Goal: Download file/media: Obtain a digital file from the website

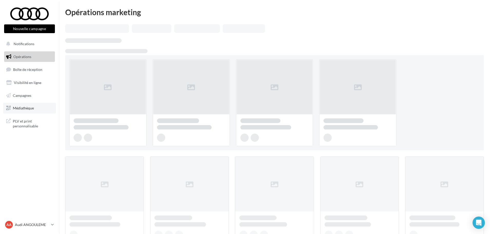
drag, startPoint x: 30, startPoint y: 110, endPoint x: 25, endPoint y: 110, distance: 4.1
click at [29, 110] on span "Médiathèque" at bounding box center [23, 108] width 21 height 4
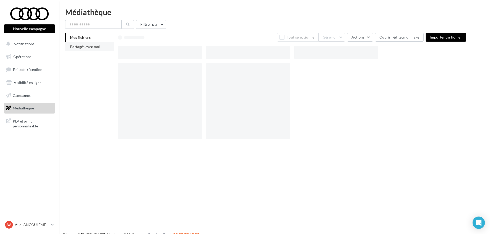
click at [78, 49] on li "Partagés avec moi" at bounding box center [89, 46] width 49 height 9
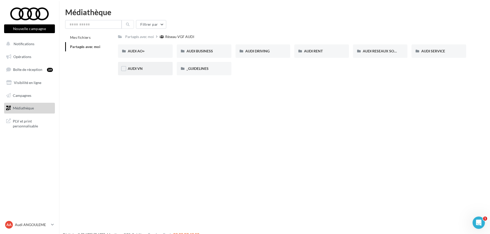
click at [142, 71] on div "AUDI VN" at bounding box center [145, 68] width 55 height 13
click at [335, 53] on span "AUDI VN Q4 e-tron sans offre" at bounding box center [328, 51] width 48 height 4
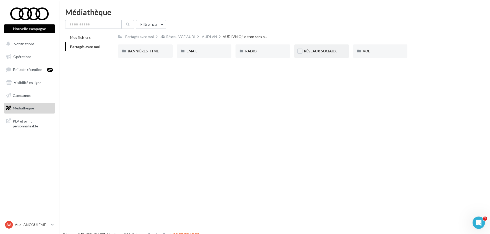
click at [311, 54] on div "RÉSEAUX SOCIAUX" at bounding box center [321, 50] width 55 height 13
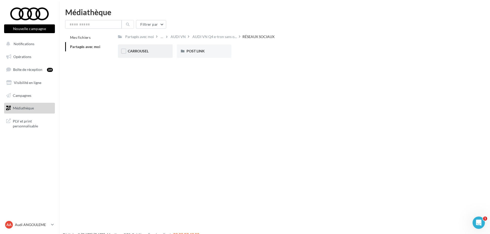
click at [149, 55] on div "CARROUSEL" at bounding box center [145, 50] width 55 height 13
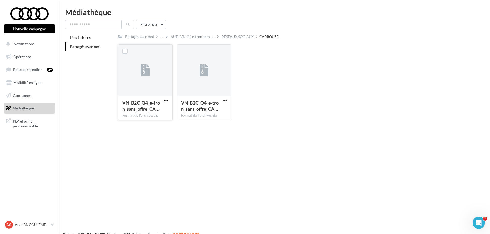
click at [166, 99] on span "button" at bounding box center [166, 101] width 4 height 4
click at [158, 113] on button "Télécharger" at bounding box center [143, 110] width 51 height 13
click at [225, 100] on span "button" at bounding box center [225, 101] width 4 height 4
drag, startPoint x: 223, startPoint y: 110, endPoint x: 237, endPoint y: 109, distance: 13.9
click at [223, 110] on button "Télécharger" at bounding box center [202, 110] width 51 height 13
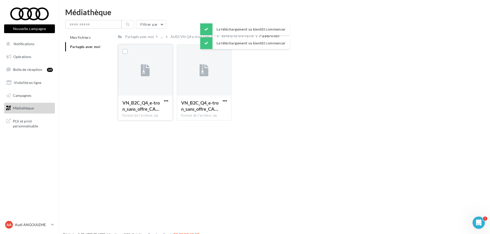
click at [276, 108] on div "VN_B2C_Q4_e-tron_sans_offre_CA… Format de l'archive: zip VN_B2C_Q4_e-tron_sans_…" at bounding box center [294, 84] width 352 height 80
click at [193, 36] on span "AUDI VN Q4 e-tron sans o..." at bounding box center [193, 36] width 44 height 5
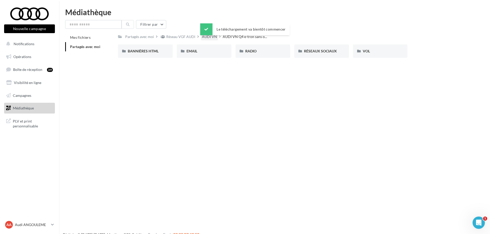
click at [204, 40] on div "AUDI VN" at bounding box center [209, 36] width 17 height 7
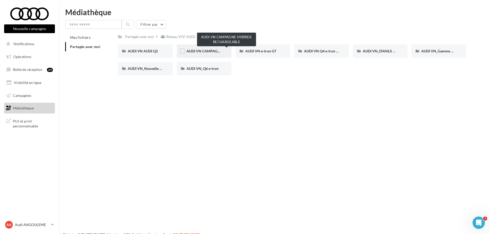
click at [201, 53] on span "AUDI VN CAMPAGNE HYBRIDE RECHARGEABLE" at bounding box center [227, 51] width 81 height 4
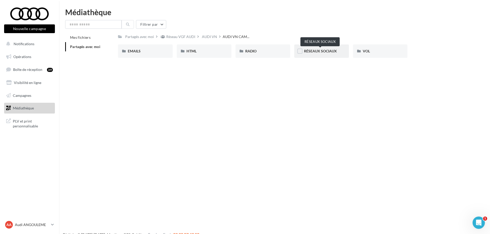
click at [319, 51] on span "RÉSEAUX SOCIAUX" at bounding box center [320, 51] width 33 height 4
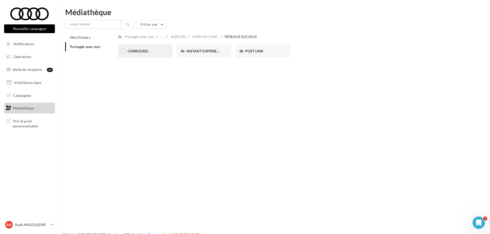
click at [153, 51] on div "CARROUSEL" at bounding box center [145, 50] width 35 height 5
click at [150, 51] on div "A3 TFSI e" at bounding box center [145, 50] width 35 height 5
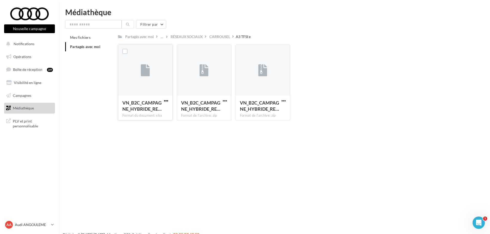
click at [166, 100] on span "button" at bounding box center [166, 101] width 4 height 4
click at [160, 113] on button "Télécharger" at bounding box center [143, 110] width 51 height 13
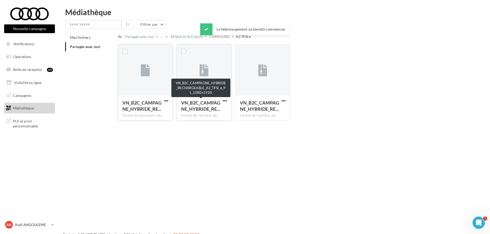
click at [222, 101] on button "button" at bounding box center [225, 101] width 6 height 5
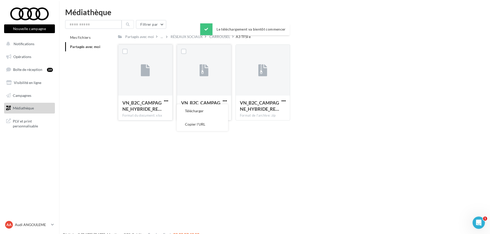
drag, startPoint x: 218, startPoint y: 110, endPoint x: 226, endPoint y: 108, distance: 8.1
click at [218, 110] on button "Télécharger" at bounding box center [202, 110] width 51 height 13
drag, startPoint x: 285, startPoint y: 100, endPoint x: 283, endPoint y: 103, distance: 3.3
click at [285, 100] on span "button" at bounding box center [283, 101] width 4 height 4
click at [274, 115] on button "Télécharger" at bounding box center [261, 110] width 51 height 13
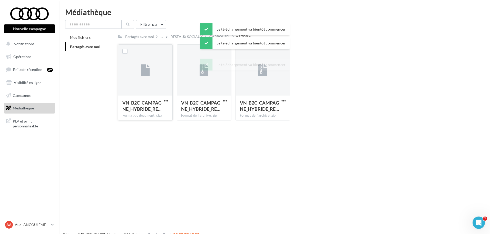
click at [334, 116] on div "VN_B2C_CAMPAGNE_HYBRIDE_RE… Format du document: xlsx VN_B2C_CAMPAGNE_HYBRIDE_RE…" at bounding box center [294, 84] width 352 height 80
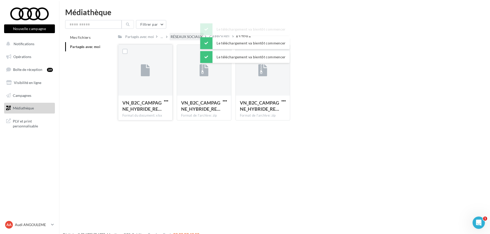
click at [186, 37] on div "RÉSEAUX SOCIAUX" at bounding box center [187, 36] width 32 height 5
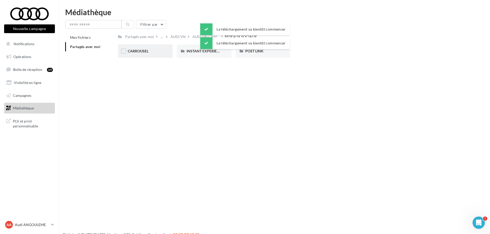
click at [150, 48] on div "CARROUSEL" at bounding box center [145, 50] width 55 height 13
click at [205, 54] on div "Q3 e-hybrid" at bounding box center [204, 50] width 35 height 5
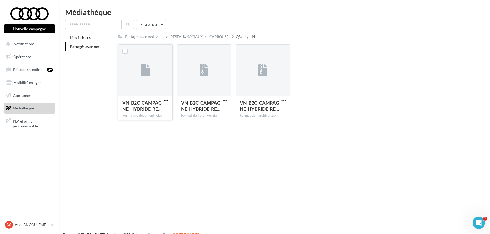
click at [166, 100] on span "button" at bounding box center [166, 101] width 4 height 4
click at [165, 113] on button "Télécharger" at bounding box center [143, 110] width 51 height 13
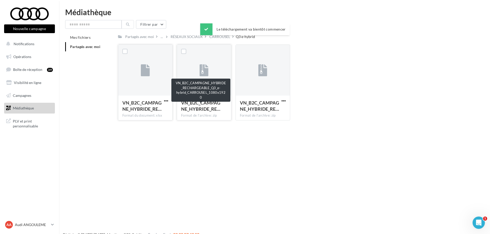
click at [223, 100] on span "button" at bounding box center [225, 101] width 4 height 4
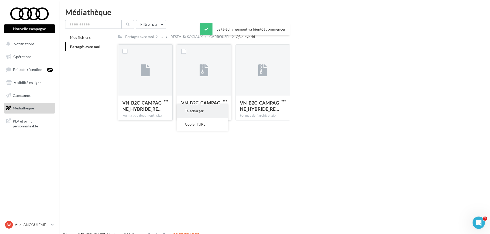
click at [218, 111] on button "Télécharger" at bounding box center [202, 110] width 51 height 13
click at [284, 103] on button "button" at bounding box center [283, 101] width 6 height 5
click at [279, 110] on button "Télécharger" at bounding box center [261, 110] width 51 height 13
click at [342, 99] on div "VN_B2C_CAMPAGNE_HYBRIDE_RE… Format du document: xlsx VN_B2C_CAMPAGNE_HYBRIDE_RE…" at bounding box center [294, 84] width 352 height 80
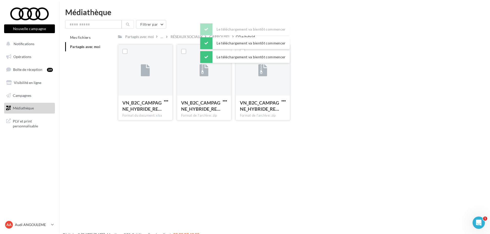
click at [218, 35] on div "Le téléchargement va bientôt commencer" at bounding box center [245, 29] width 90 height 12
click at [216, 36] on div "Le téléchargement va bientôt commencer Le téléchargement va bientôt commencer L…" at bounding box center [245, 44] width 90 height 42
click at [201, 36] on div "Le téléchargement va bientôt commencer Le téléchargement va bientôt commencer" at bounding box center [245, 37] width 90 height 28
click at [198, 37] on div "RÉSEAUX SOCIAUX" at bounding box center [187, 36] width 32 height 5
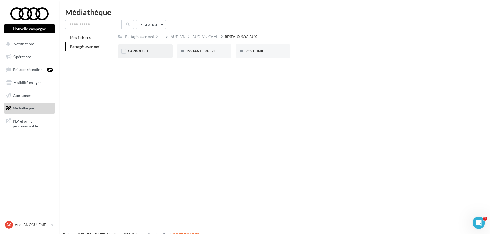
click at [153, 51] on div "CARROUSEL" at bounding box center [145, 50] width 35 height 5
click at [283, 51] on div "Q5 e-hybrid" at bounding box center [263, 50] width 55 height 13
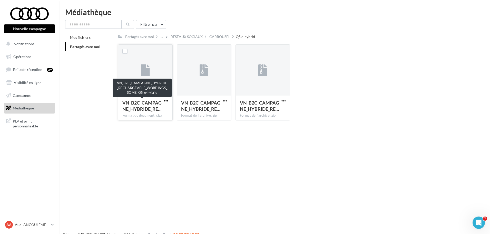
click at [167, 100] on span "button" at bounding box center [166, 101] width 4 height 4
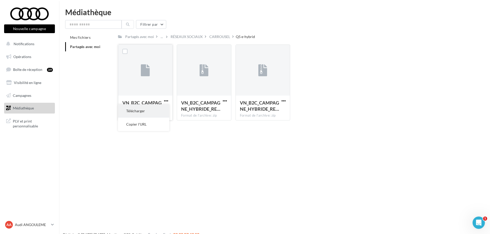
click at [162, 114] on button "Télécharger" at bounding box center [143, 110] width 51 height 13
click at [227, 102] on span "button" at bounding box center [225, 101] width 4 height 4
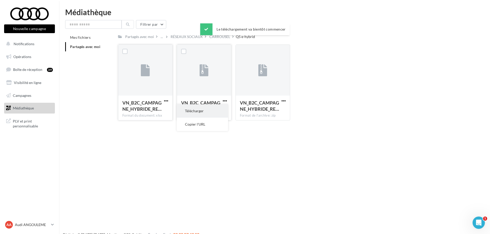
click at [219, 114] on button "Télécharger" at bounding box center [202, 110] width 51 height 13
click at [281, 98] on div "VN_B2C_CAMPAGNE_HYBRIDE_RE… Format de l'archive: zip" at bounding box center [263, 107] width 54 height 24
click at [283, 99] on span "button" at bounding box center [283, 101] width 4 height 4
click at [253, 114] on button "Télécharger" at bounding box center [261, 110] width 51 height 13
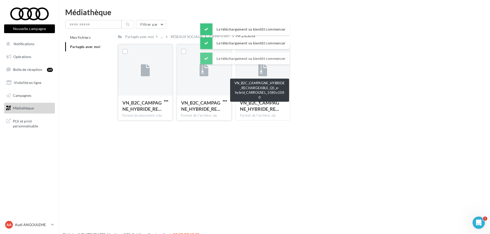
click at [338, 99] on div "VN_B2C_CAMPAGNE_HYBRIDE_RE… Format du document: xlsx VN_B2C_CAMPAGNE_HYBRIDE_RE…" at bounding box center [294, 84] width 352 height 80
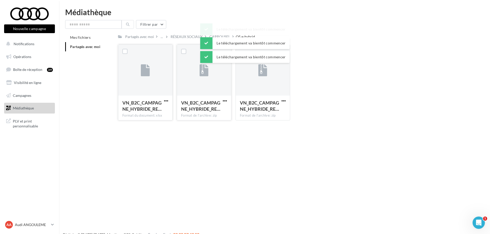
click at [215, 36] on div "Le téléchargement va bientôt commencer Le téléchargement va bientôt commencer L…" at bounding box center [245, 44] width 90 height 42
click at [214, 34] on div "Le téléchargement va bientôt commencer" at bounding box center [245, 29] width 90 height 12
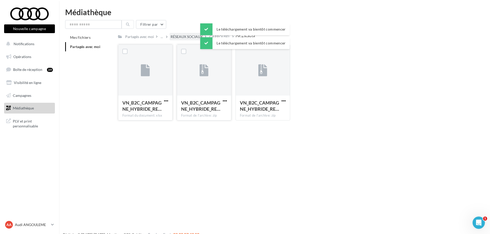
drag, startPoint x: 206, startPoint y: 36, endPoint x: 177, endPoint y: 36, distance: 28.5
click at [190, 36] on body "Nouvelle campagne Nouvelle campagne Notifications Opérations Boîte de réception…" at bounding box center [245, 125] width 490 height 234
click at [177, 36] on div "RÉSEAUX SOCIAUX" at bounding box center [187, 36] width 32 height 5
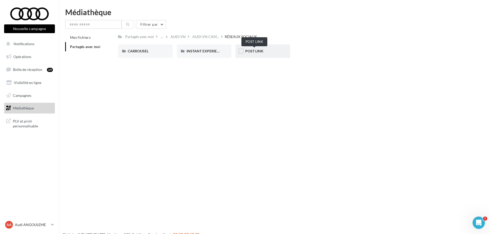
click at [249, 50] on span "POST LINK" at bounding box center [254, 51] width 18 height 4
click at [152, 52] on div "A3 TFSI e" at bounding box center [145, 50] width 35 height 5
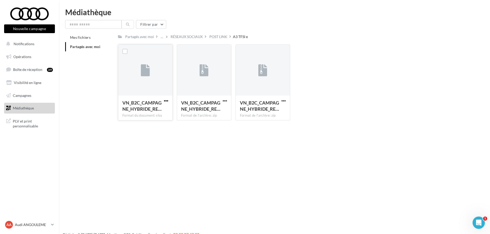
click at [164, 99] on span "button" at bounding box center [166, 101] width 4 height 4
click at [163, 112] on button "Télécharger" at bounding box center [143, 110] width 51 height 13
click at [226, 99] on span "button" at bounding box center [225, 101] width 4 height 4
click at [221, 111] on button "Télécharger" at bounding box center [202, 110] width 51 height 13
click at [283, 101] on span "button" at bounding box center [283, 101] width 4 height 4
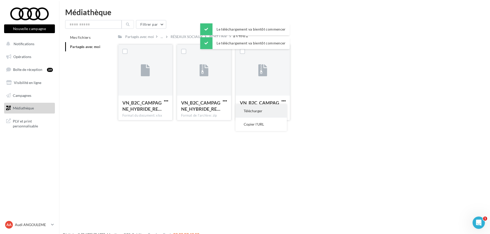
click at [275, 117] on button "Télécharger" at bounding box center [261, 110] width 51 height 13
click at [320, 109] on div "VN_B2C_CAMPAGNE_HYBRIDE_RE… Format du document: xlsx VN_B2C_CAMPAGNE_HYBRIDE_RE…" at bounding box center [294, 84] width 352 height 80
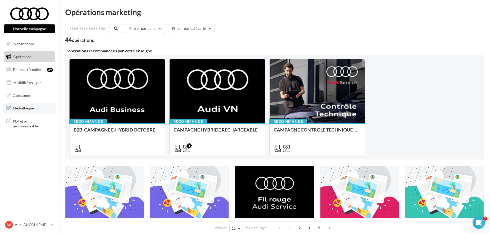
click at [25, 104] on link "Médiathèque" at bounding box center [29, 108] width 53 height 11
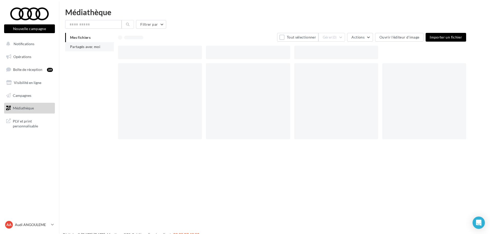
click at [99, 47] on span "Partagés avec moi" at bounding box center [85, 46] width 30 height 4
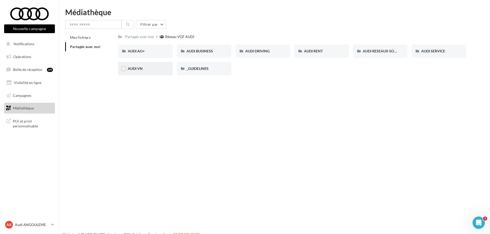
click at [135, 71] on div "AUDI VN" at bounding box center [145, 68] width 35 height 5
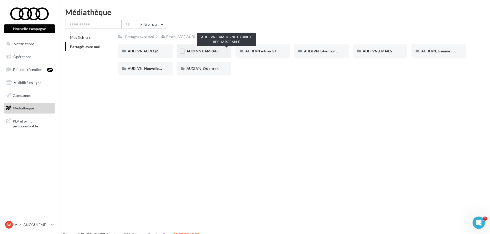
click at [213, 51] on span "AUDI VN CAMPAGNE HYBRIDE RECHARGEABLE" at bounding box center [227, 51] width 81 height 4
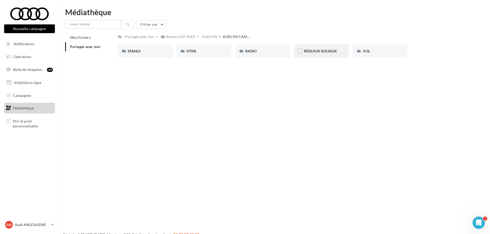
click at [312, 56] on div "RÉSEAUX SOCIAUX" at bounding box center [321, 50] width 55 height 13
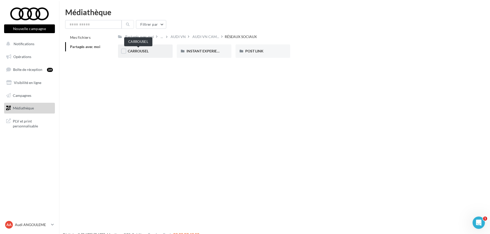
click at [131, 51] on span "CARROUSEL" at bounding box center [138, 51] width 21 height 4
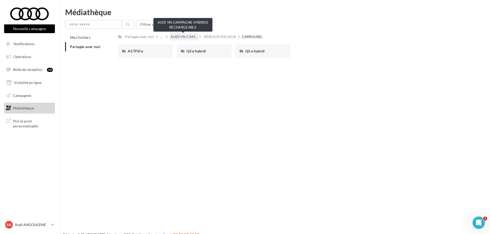
click at [184, 36] on span "AUDI VN CAM..." at bounding box center [184, 36] width 27 height 5
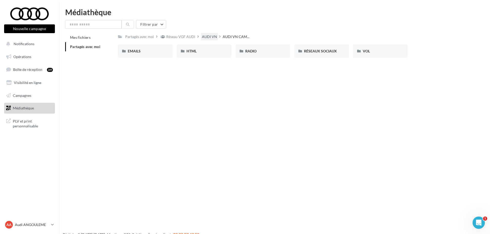
click at [202, 37] on div "AUDI VN" at bounding box center [209, 36] width 15 height 5
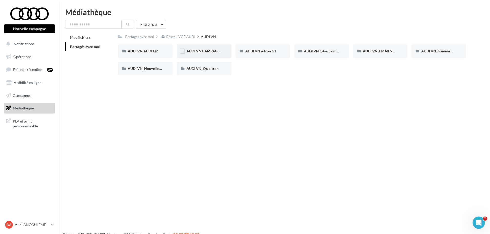
click at [216, 54] on div "AUDI VN CAMPAGNE HYBRIDE RECHARGEABLE" at bounding box center [204, 50] width 55 height 13
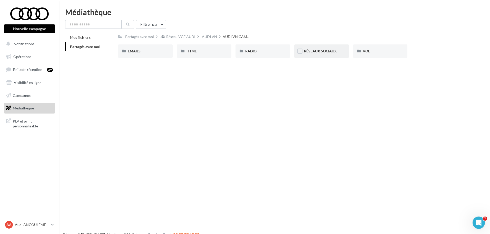
click at [316, 48] on div "RÉSEAUX SOCIAUX" at bounding box center [321, 50] width 55 height 13
click at [153, 50] on div "CARROUSEL" at bounding box center [145, 50] width 35 height 5
click at [188, 37] on span "AUDI VN CAM..." at bounding box center [184, 36] width 27 height 5
click at [312, 51] on span "RÉSEAUX SOCIAUX" at bounding box center [320, 51] width 33 height 4
click at [145, 48] on div "CARROUSEL" at bounding box center [145, 50] width 55 height 13
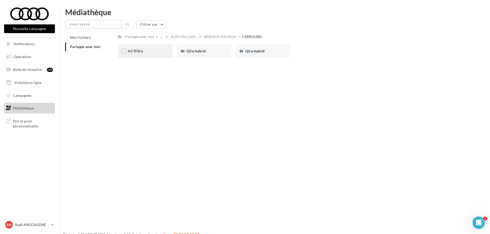
click at [135, 55] on div "A3 TFSI e" at bounding box center [145, 50] width 55 height 13
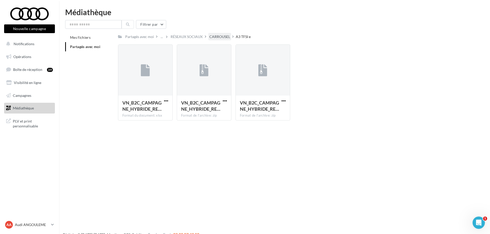
click at [213, 38] on div "CARROUSEL" at bounding box center [219, 36] width 21 height 5
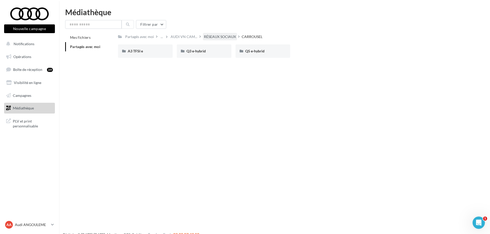
click at [224, 37] on div "RÉSEAUX SOCIAUX" at bounding box center [220, 36] width 32 height 5
click at [204, 54] on div "INSTANT EXPERIENCE" at bounding box center [204, 50] width 35 height 5
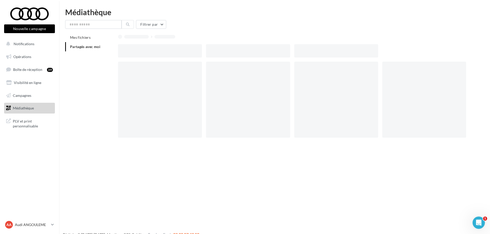
click at [204, 54] on div at bounding box center [162, 50] width 88 height 13
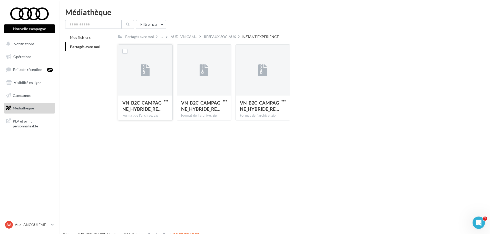
drag, startPoint x: 165, startPoint y: 100, endPoint x: 165, endPoint y: 103, distance: 3.1
click at [165, 100] on span "button" at bounding box center [166, 101] width 4 height 4
click at [164, 110] on button "Télécharger" at bounding box center [143, 110] width 51 height 13
drag, startPoint x: 221, startPoint y: 102, endPoint x: 225, endPoint y: 102, distance: 3.4
click at [222, 102] on button "button" at bounding box center [225, 101] width 6 height 5
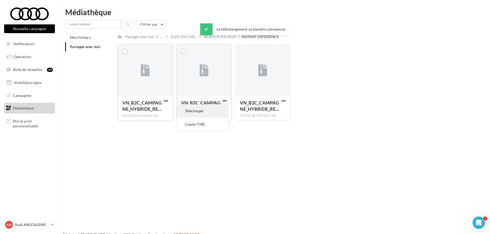
click at [220, 110] on button "Télécharger" at bounding box center [202, 110] width 51 height 13
click at [287, 101] on button "button" at bounding box center [283, 101] width 6 height 5
click at [270, 112] on button "Télécharger" at bounding box center [261, 110] width 51 height 13
click at [236, 37] on div "RÉSEAUX SOCIAUX" at bounding box center [222, 36] width 39 height 7
click at [216, 34] on div "RÉSEAUX SOCIAUX" at bounding box center [220, 36] width 32 height 5
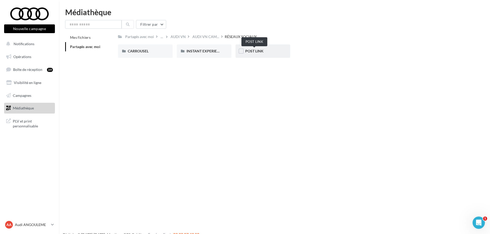
click at [257, 50] on span "POST LINK" at bounding box center [254, 51] width 18 height 4
click at [142, 51] on span "A3 TFSI e" at bounding box center [135, 51] width 15 height 4
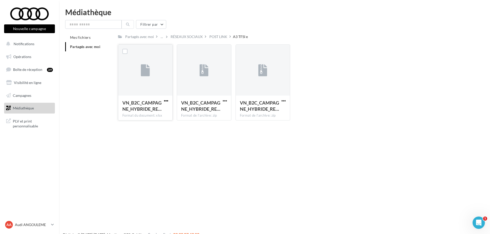
click at [167, 100] on span "button" at bounding box center [166, 101] width 4 height 4
drag, startPoint x: 189, startPoint y: 152, endPoint x: 170, endPoint y: 115, distance: 41.3
click at [189, 149] on div "Nouvelle campagne Nouvelle campagne Notifications Opérations Boîte de réception…" at bounding box center [245, 125] width 490 height 234
click at [168, 102] on span "button" at bounding box center [166, 101] width 4 height 4
click at [159, 113] on button "Télécharger" at bounding box center [143, 110] width 51 height 13
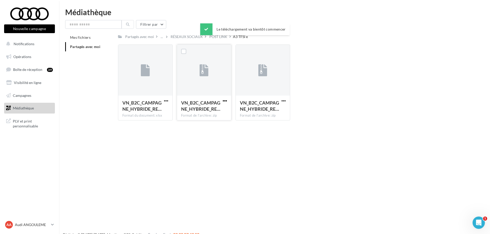
drag, startPoint x: 226, startPoint y: 102, endPoint x: 223, endPoint y: 104, distance: 3.7
click at [226, 102] on span "button" at bounding box center [225, 101] width 4 height 4
click at [221, 109] on button "Télécharger" at bounding box center [202, 110] width 51 height 13
drag, startPoint x: 284, startPoint y: 98, endPoint x: 284, endPoint y: 102, distance: 3.3
click at [284, 99] on span "button" at bounding box center [283, 101] width 4 height 4
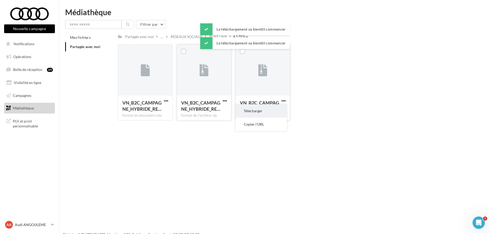
click at [278, 109] on button "Télécharger" at bounding box center [261, 110] width 51 height 13
click at [312, 107] on div "VN_B2C_CAMPAGNE_HYBRIDE_RE… Format du document: xlsx VN_B2C_CAMPAGNE_HYBRIDE_RE…" at bounding box center [294, 84] width 352 height 80
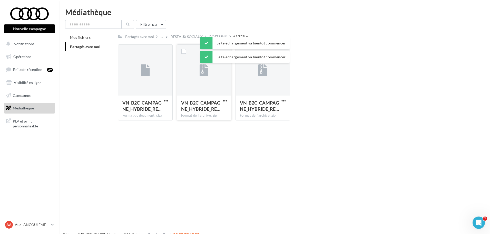
click at [213, 37] on div "Le téléchargement va bientôt commencer" at bounding box center [245, 43] width 90 height 12
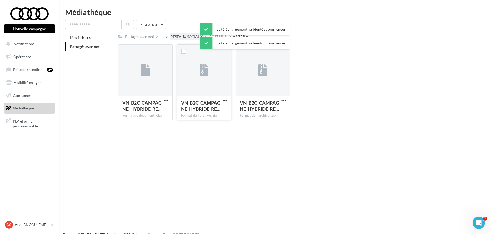
click at [182, 37] on div "RÉSEAUX SOCIAUX" at bounding box center [187, 36] width 32 height 5
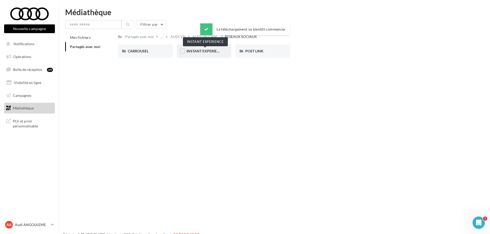
click at [215, 50] on span "INSTANT EXPERIENCE" at bounding box center [205, 51] width 37 height 4
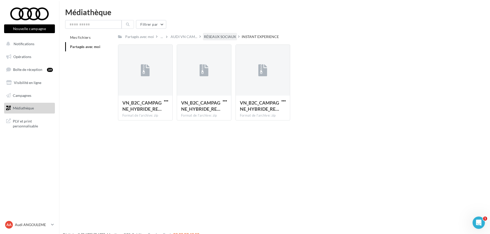
click at [226, 34] on div "RÉSEAUX SOCIAUX" at bounding box center [220, 36] width 34 height 7
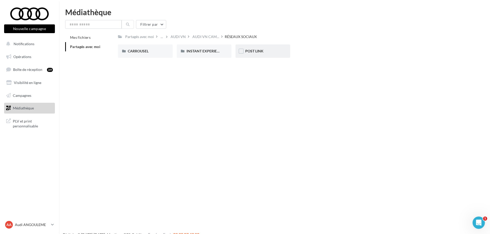
click at [253, 55] on div "POST LINK" at bounding box center [263, 50] width 55 height 13
click at [209, 52] on div "Q3 e-hybrid" at bounding box center [204, 50] width 35 height 5
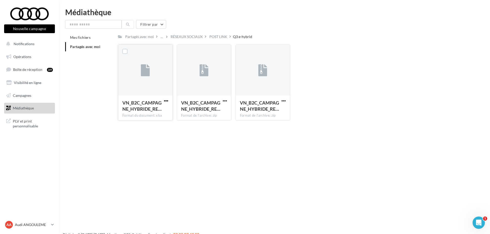
click at [166, 100] on span "button" at bounding box center [166, 101] width 4 height 4
click at [157, 112] on button "Télécharger" at bounding box center [143, 110] width 51 height 13
click at [222, 99] on button "button" at bounding box center [225, 101] width 6 height 5
drag, startPoint x: 217, startPoint y: 110, endPoint x: 219, endPoint y: 109, distance: 2.7
click at [217, 110] on button "Télécharger" at bounding box center [202, 110] width 51 height 13
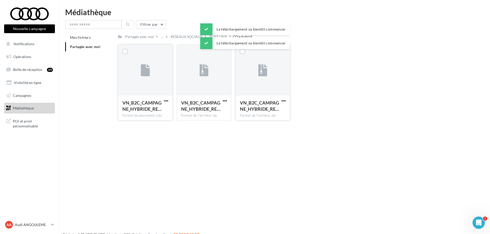
drag, startPoint x: 284, startPoint y: 100, endPoint x: 283, endPoint y: 103, distance: 2.9
click at [284, 100] on span "button" at bounding box center [283, 101] width 4 height 4
click at [274, 112] on button "Télécharger" at bounding box center [261, 110] width 51 height 13
drag, startPoint x: 309, startPoint y: 110, endPoint x: 308, endPoint y: 107, distance: 3.3
click at [309, 108] on div "VN_B2C_CAMPAGNE_HYBRIDE_RE… Format du document: xlsx VN_B2C_CAMPAGNE_HYBRIDE_RE…" at bounding box center [294, 84] width 352 height 80
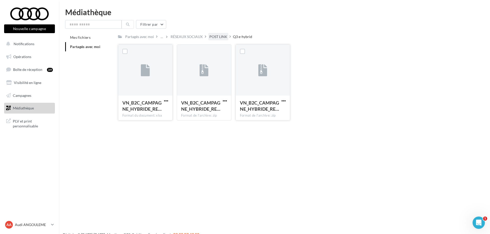
click at [214, 37] on div "POST LINK" at bounding box center [218, 36] width 18 height 5
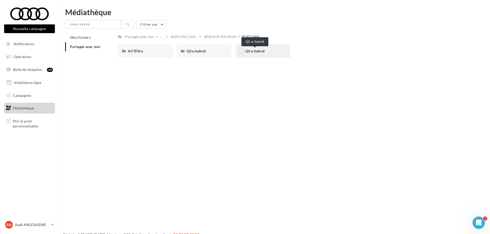
click at [252, 53] on span "Q5 e-hybrid" at bounding box center [254, 51] width 19 height 4
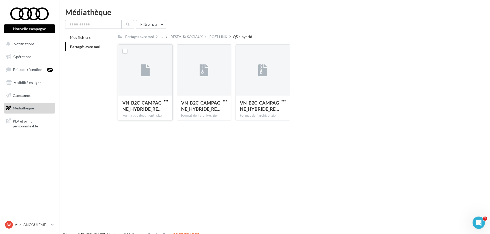
click at [165, 102] on span "button" at bounding box center [166, 101] width 4 height 4
click at [160, 112] on button "Télécharger" at bounding box center [143, 110] width 51 height 13
click at [226, 100] on span "button" at bounding box center [225, 101] width 4 height 4
drag, startPoint x: 220, startPoint y: 110, endPoint x: 242, endPoint y: 108, distance: 22.0
click at [220, 110] on button "Télécharger" at bounding box center [202, 110] width 51 height 13
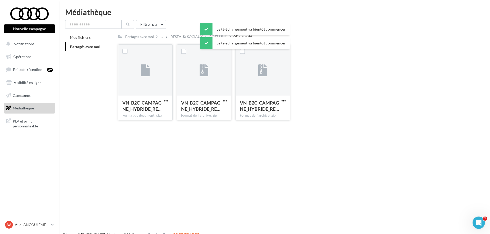
click at [284, 102] on span "button" at bounding box center [283, 101] width 4 height 4
click at [276, 112] on button "Télécharger" at bounding box center [261, 110] width 51 height 13
drag, startPoint x: 320, startPoint y: 112, endPoint x: 276, endPoint y: 86, distance: 51.4
click at [320, 112] on div "VN_B2C_CAMPAGNE_HYBRIDE_RE… Format du document: xlsx VN_B2C_CAMPAGNE_HYBRIDE_RE…" at bounding box center [294, 84] width 352 height 80
click at [167, 100] on span "button" at bounding box center [166, 101] width 4 height 4
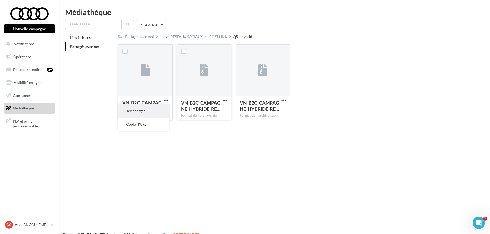
click at [162, 111] on button "Télécharger" at bounding box center [143, 110] width 51 height 13
click at [183, 34] on div "RÉSEAUX SOCIAUX" at bounding box center [187, 36] width 34 height 7
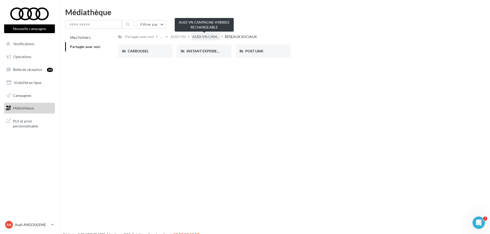
click at [207, 38] on span "AUDI VN CAM..." at bounding box center [205, 36] width 27 height 5
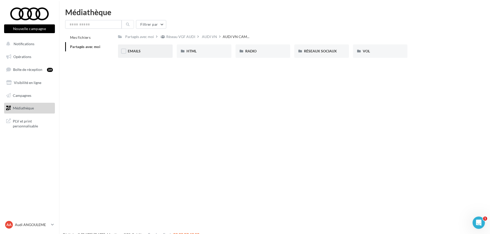
click at [145, 46] on div "EMAILS" at bounding box center [145, 50] width 55 height 13
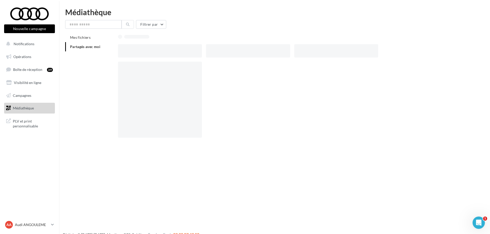
click at [145, 46] on div at bounding box center [160, 50] width 84 height 13
